Goal: Task Accomplishment & Management: Use online tool/utility

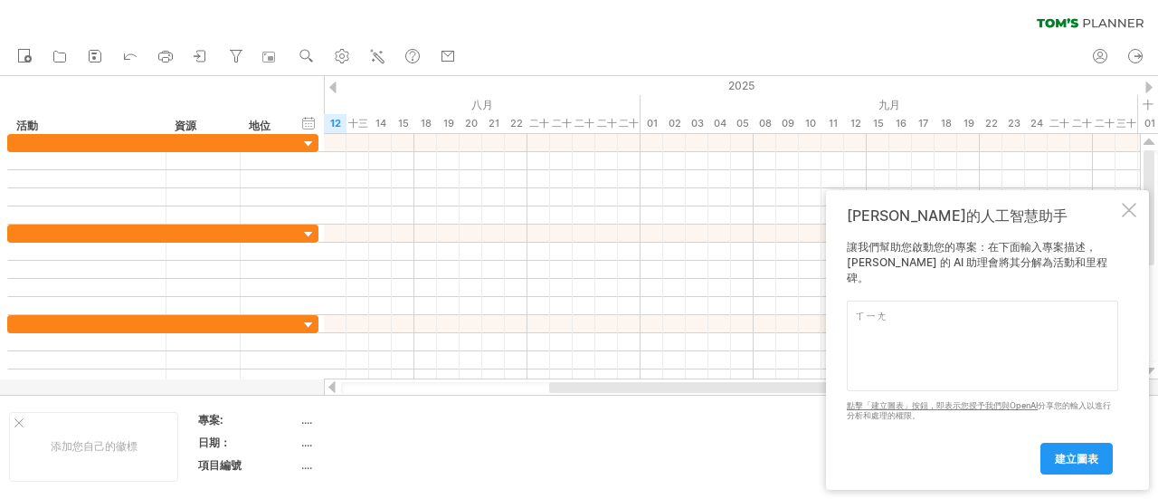
type textarea "想"
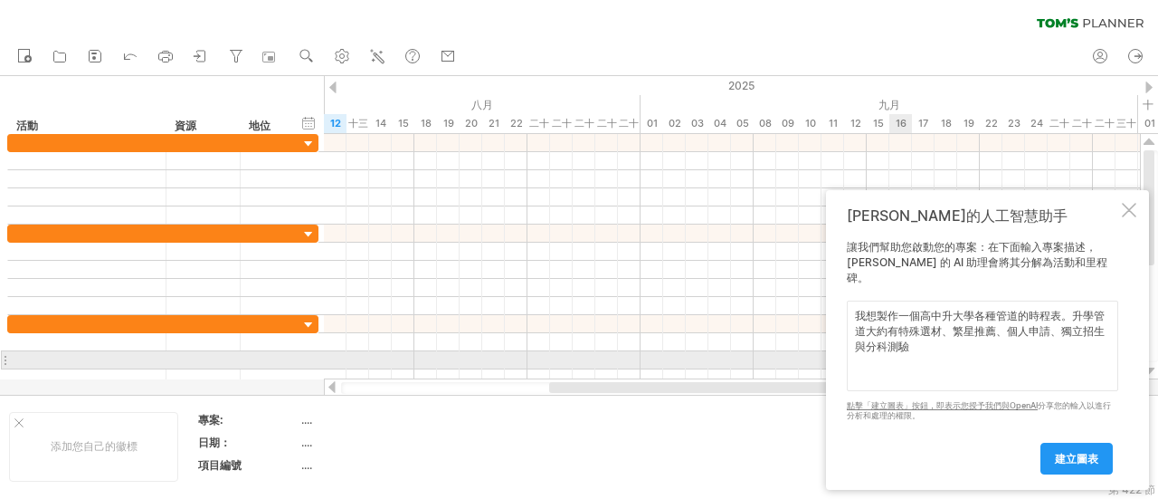
click at [945, 360] on textarea "我想製作一個高中升大學各種管道的時程表。升學管道大約有特殊選材、繁星推薦、個人申請、獨立招生與分科測驗" at bounding box center [983, 345] width 272 height 91
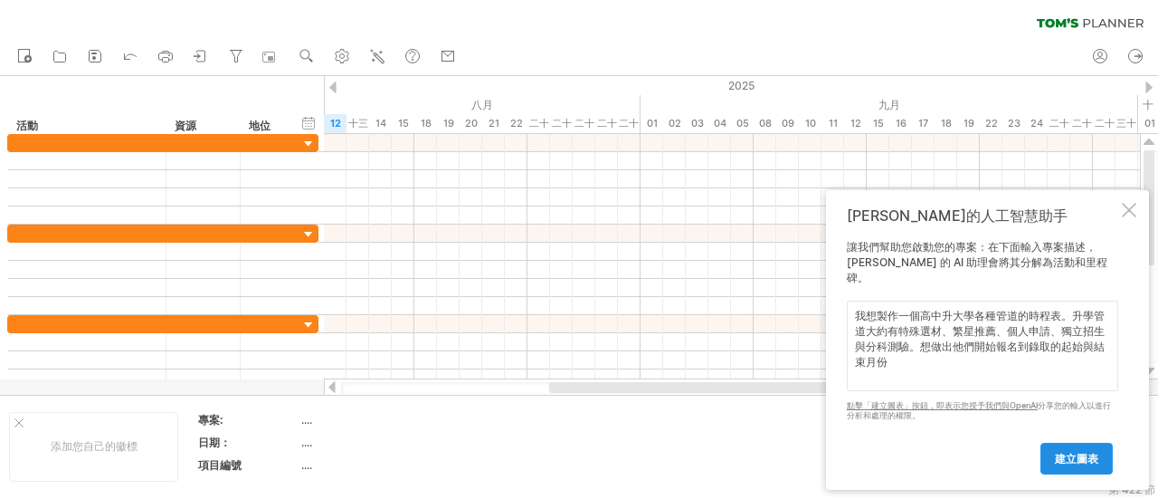
type textarea "我想製作一個高中升大學各種管道的時程表。升學管道大約有特殊選材、繁星推薦、個人申請、獨立招生與分科測驗。想做出他們開始報名到錄取的起始與結束月份"
click at [1072, 464] on font "建立圖表" at bounding box center [1076, 459] width 43 height 14
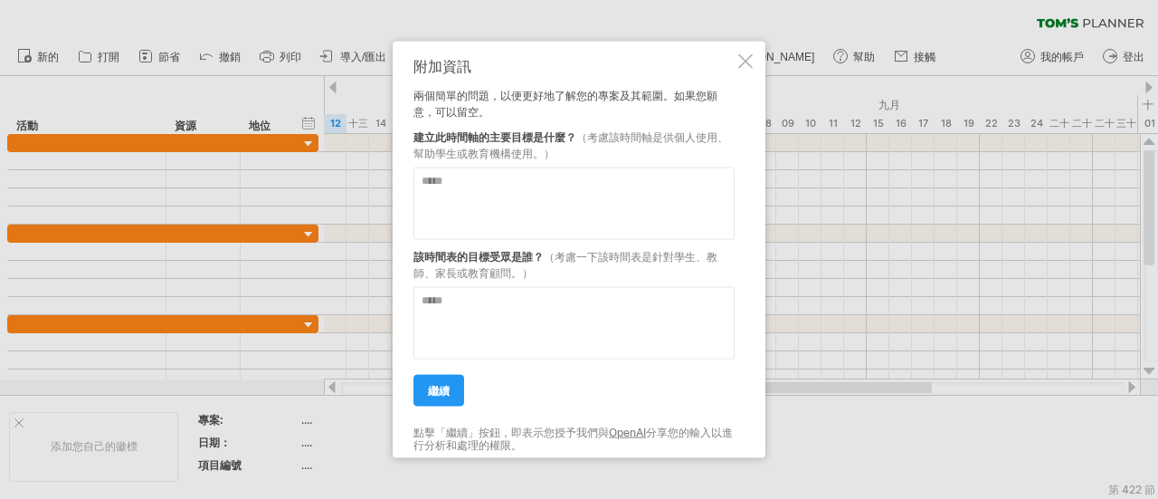
click at [480, 202] on textarea at bounding box center [574, 203] width 321 height 72
type textarea "*"
click at [480, 324] on textarea at bounding box center [574, 322] width 321 height 72
click at [465, 187] on textarea "***" at bounding box center [574, 203] width 321 height 72
type textarea "*"
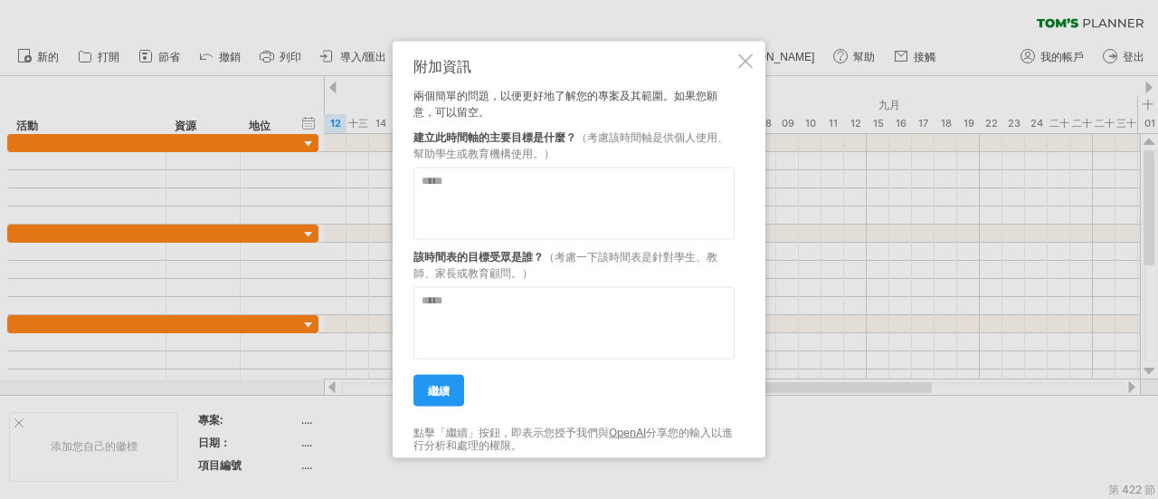
click at [465, 187] on textarea at bounding box center [574, 203] width 321 height 72
click at [465, 187] on textarea "*" at bounding box center [574, 203] width 321 height 72
type textarea "**********"
click at [501, 349] on textarea at bounding box center [574, 322] width 321 height 72
type textarea "*****"
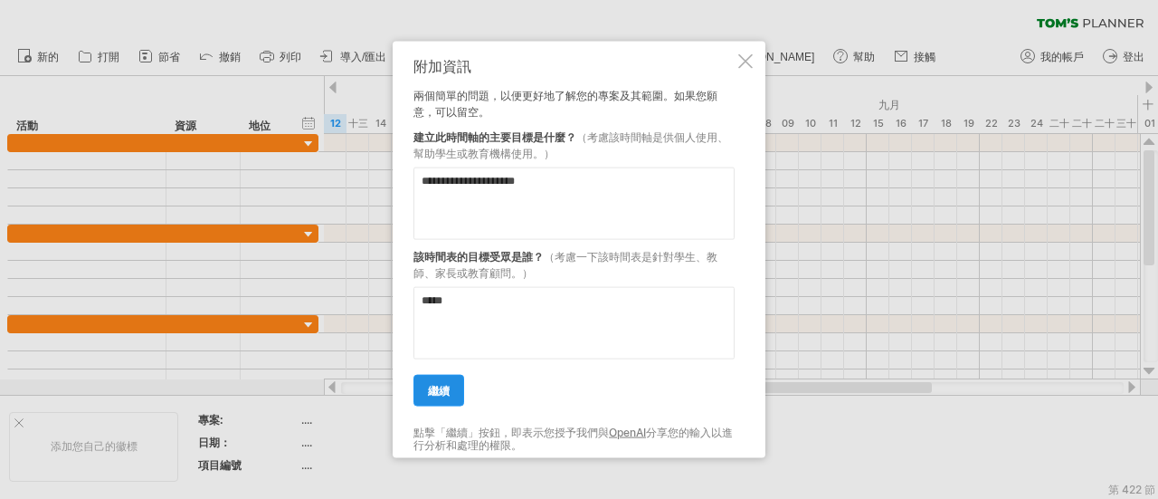
click at [448, 381] on link "繼續" at bounding box center [439, 390] width 51 height 32
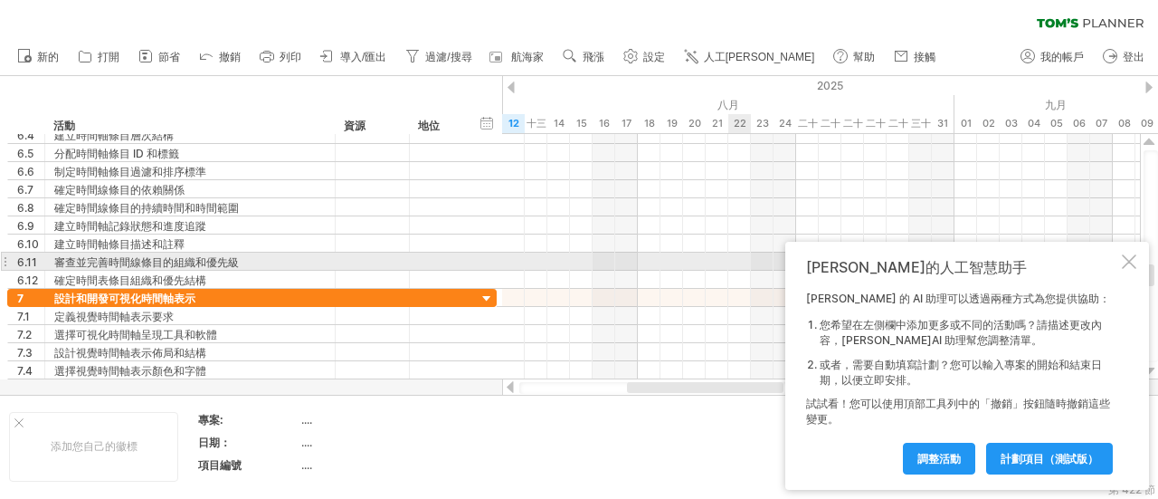
click at [1117, 258] on div "[PERSON_NAME]的人工智慧助手" at bounding box center [962, 268] width 312 height 20
click at [1124, 256] on div at bounding box center [1129, 261] width 14 height 14
